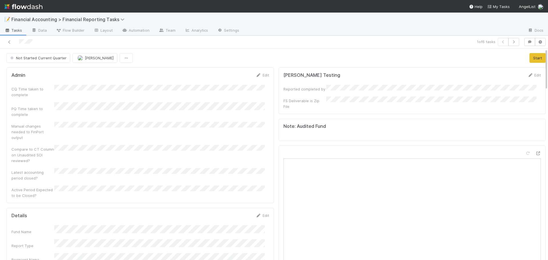
click at [25, 6] on img at bounding box center [24, 7] width 38 height 10
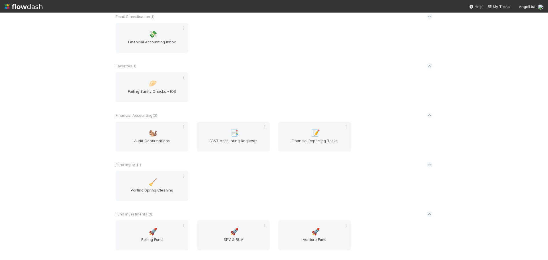
scroll to position [400, 0]
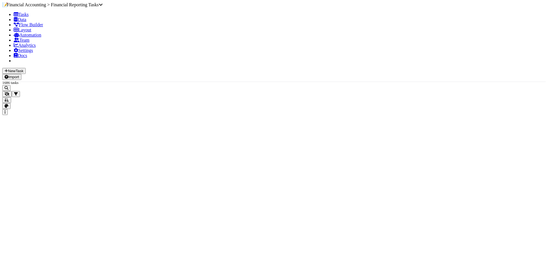
scroll to position [5, 5]
click at [8, 86] on icon "button" at bounding box center [7, 88] width 4 height 4
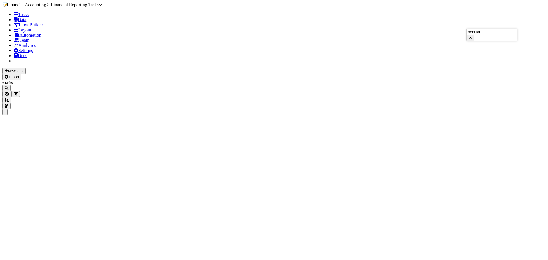
scroll to position [196, 442]
type input "nebular"
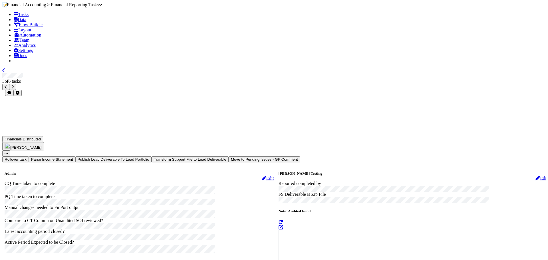
click at [5, 68] on icon at bounding box center [3, 70] width 3 height 5
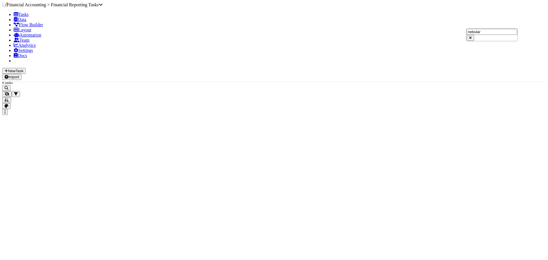
scroll to position [196, 442]
